Goal: Information Seeking & Learning: Learn about a topic

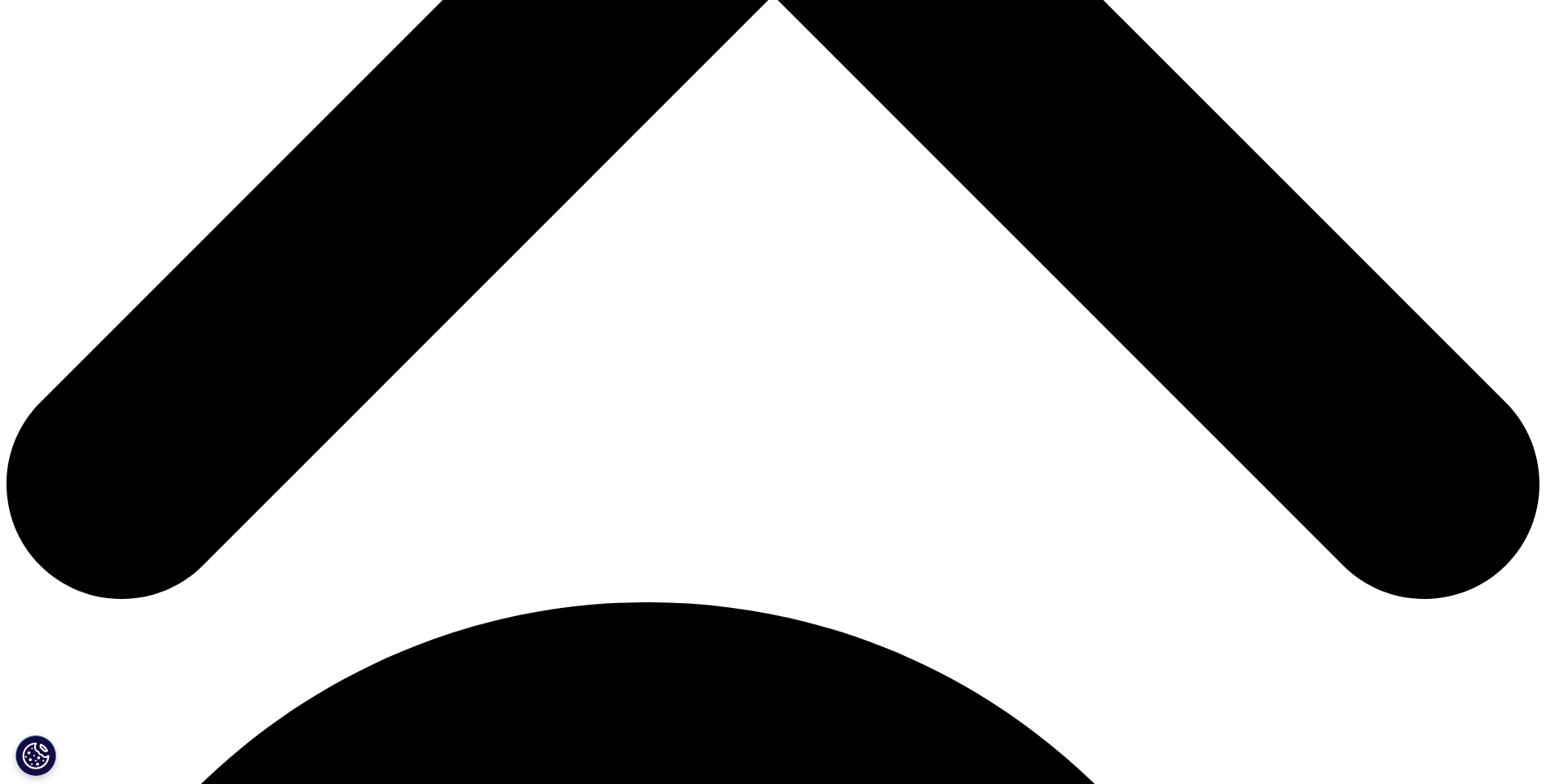
scroll to position [570, 0]
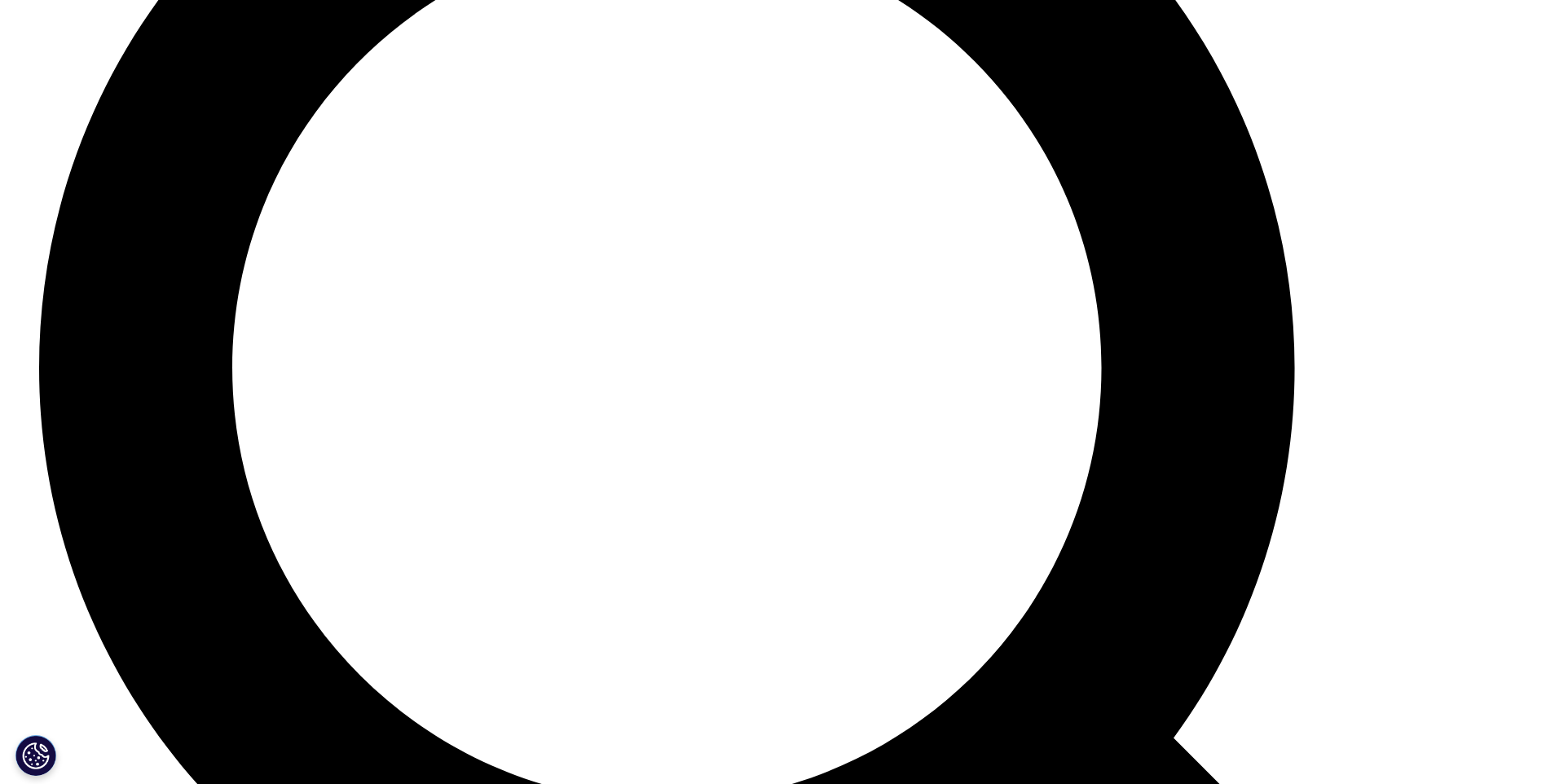
scroll to position [8538, 0]
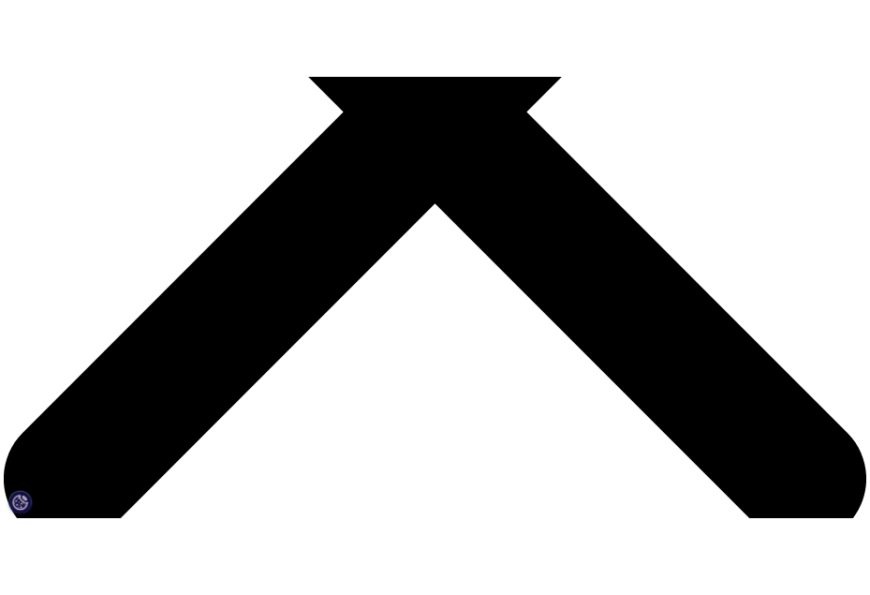
scroll to position [834, 0]
